Goal: Information Seeking & Learning: Learn about a topic

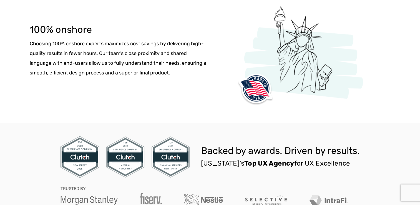
scroll to position [487, 0]
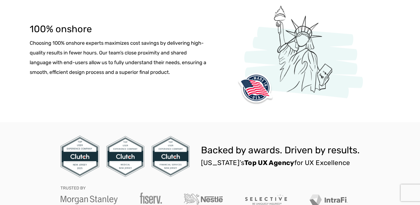
click at [304, 101] on img at bounding box center [301, 52] width 131 height 105
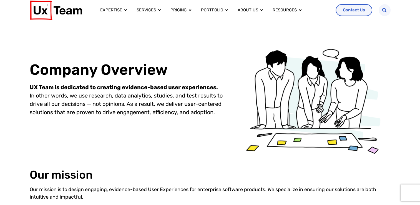
scroll to position [0, 0]
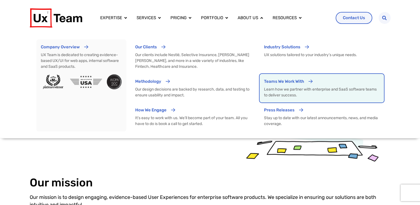
click at [291, 94] on p "Learn how we partner with enterprise and SaaS software teams to deliver success." at bounding box center [321, 92] width 115 height 12
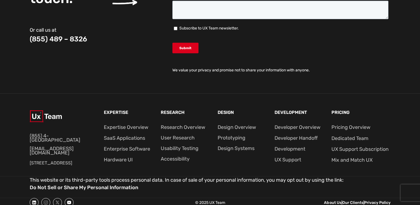
scroll to position [1729, 0]
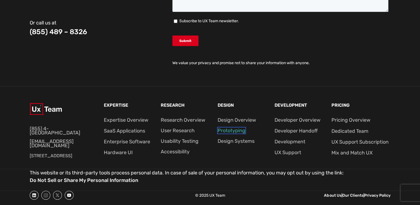
click at [231, 131] on link "Prototyping" at bounding box center [232, 130] width 28 height 6
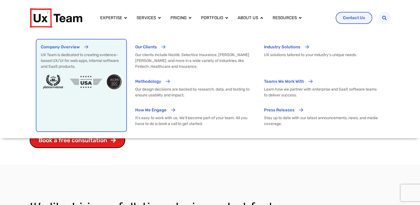
click at [84, 52] on div "Menu" at bounding box center [86, 49] width 4 height 10
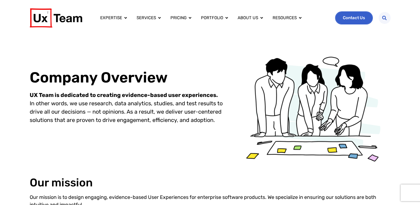
click at [362, 14] on link "Contact Us" at bounding box center [354, 18] width 37 height 12
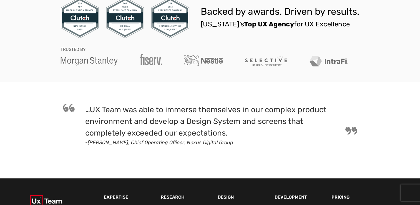
scroll to position [411, 0]
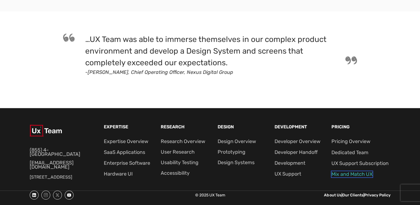
click at [356, 176] on link "Mix and Match UX" at bounding box center [351, 174] width 41 height 6
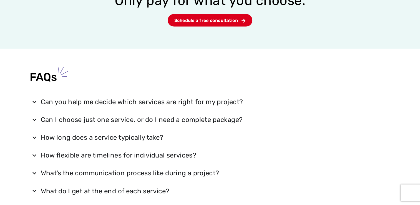
scroll to position [909, 0]
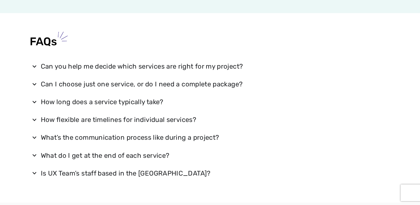
click at [186, 90] on summary "Can I choose just one service, or do I need a complete package?" at bounding box center [210, 84] width 361 height 14
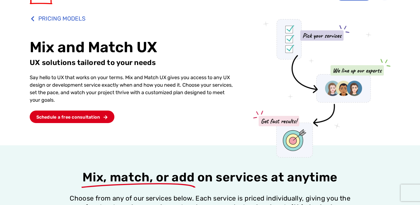
scroll to position [0, 0]
